Goal: Navigation & Orientation: Find specific page/section

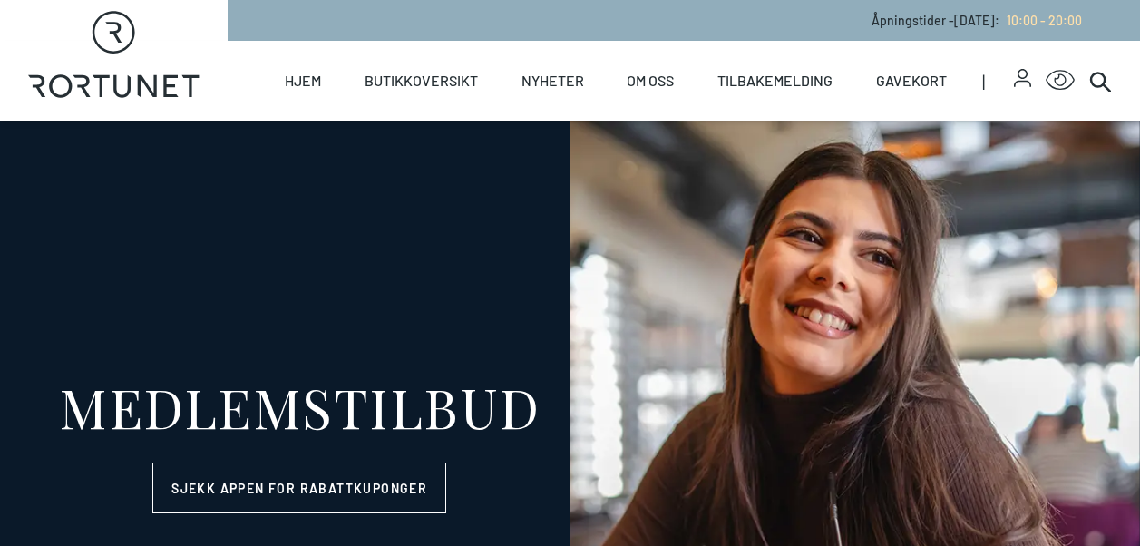
select select "NO"
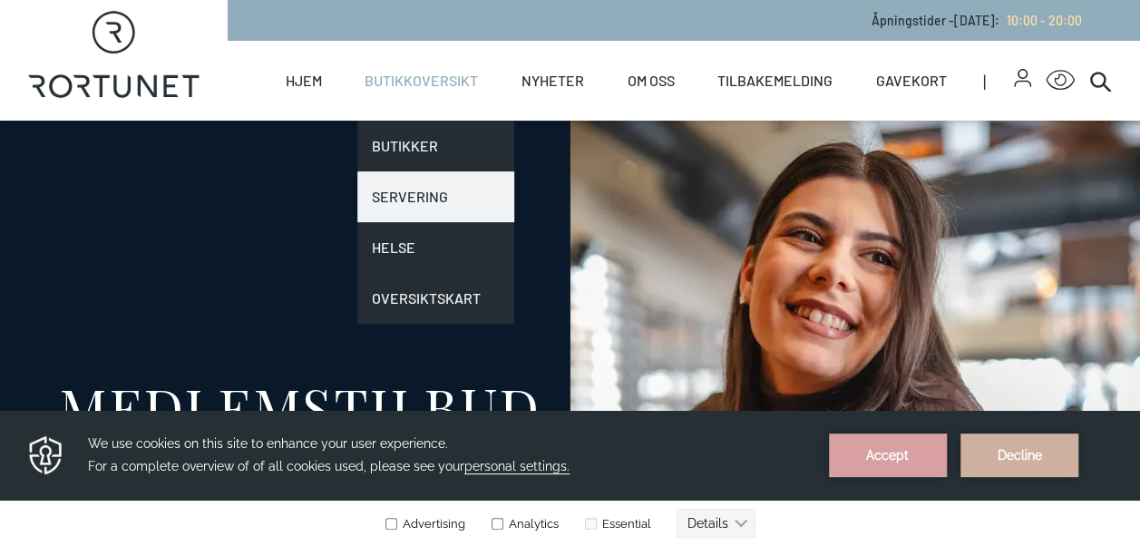
click at [412, 191] on link "Servering" at bounding box center [435, 196] width 157 height 51
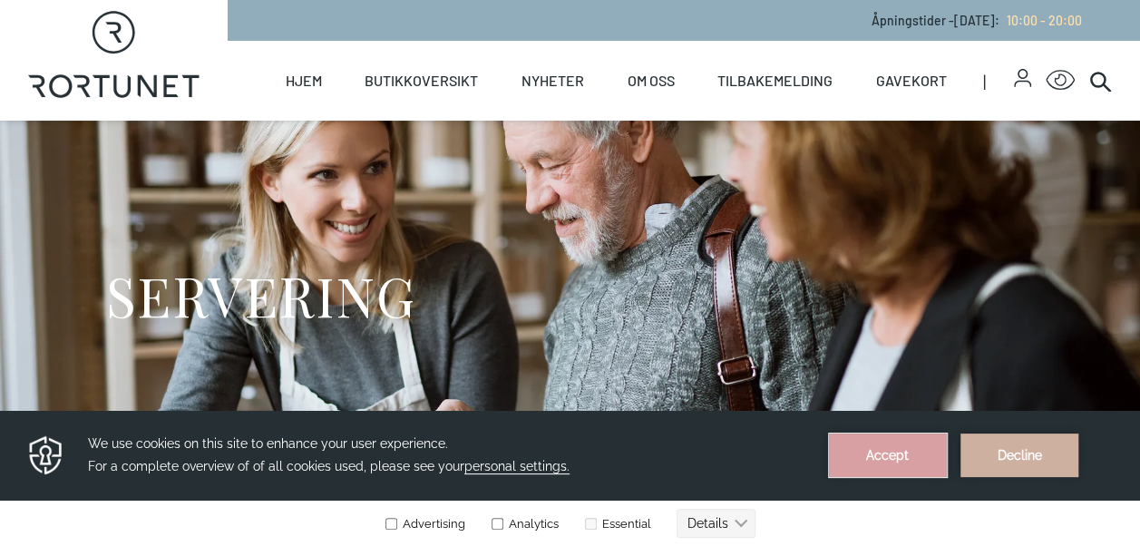
click at [844, 451] on button "Accept" at bounding box center [888, 455] width 118 height 44
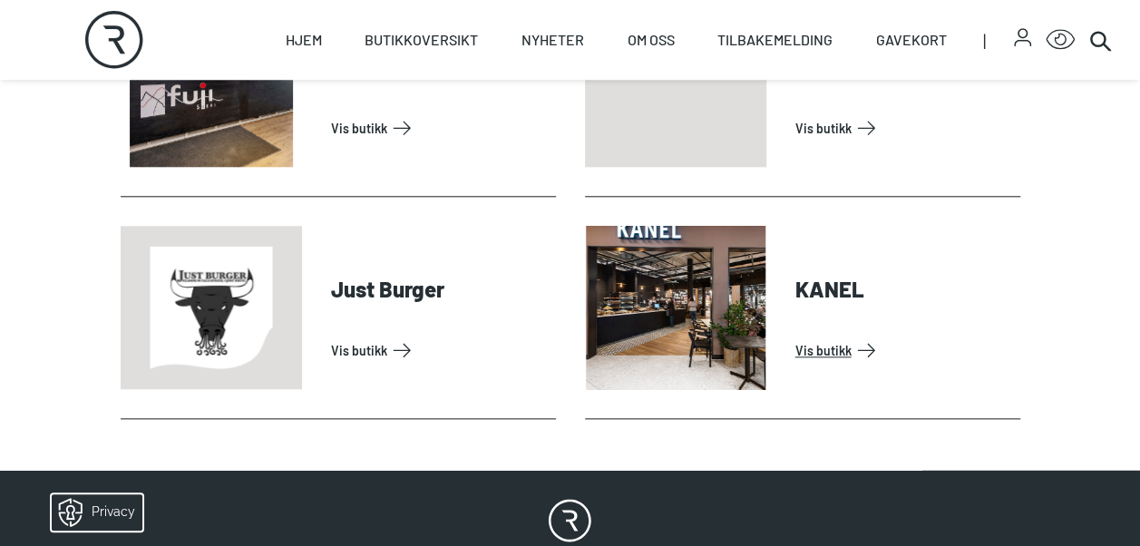
scroll to position [793, 0]
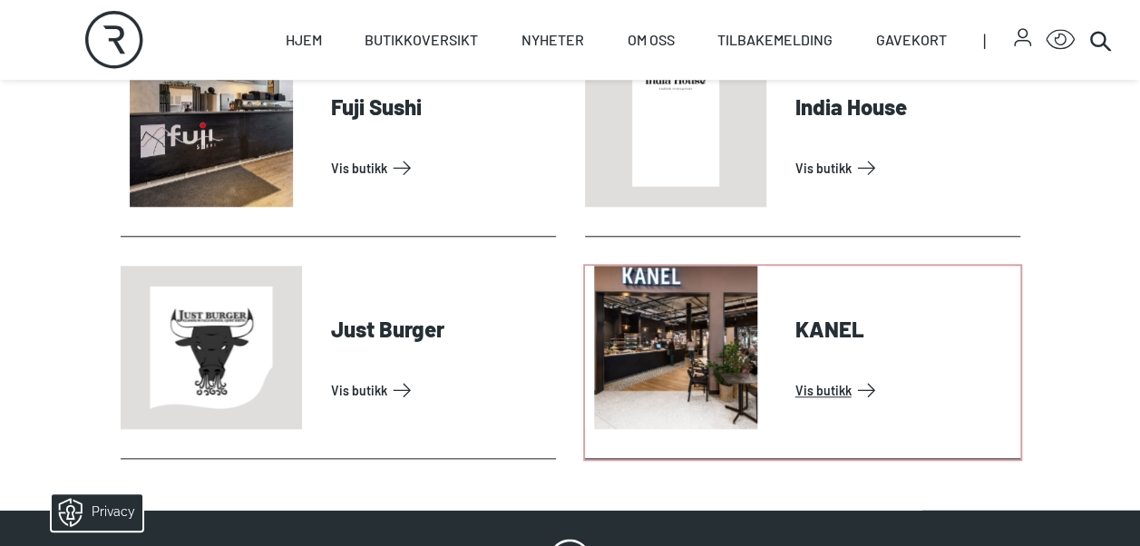
click at [820, 384] on link "Vis butikk" at bounding box center [904, 389] width 218 height 29
